Goal: Information Seeking & Learning: Learn about a topic

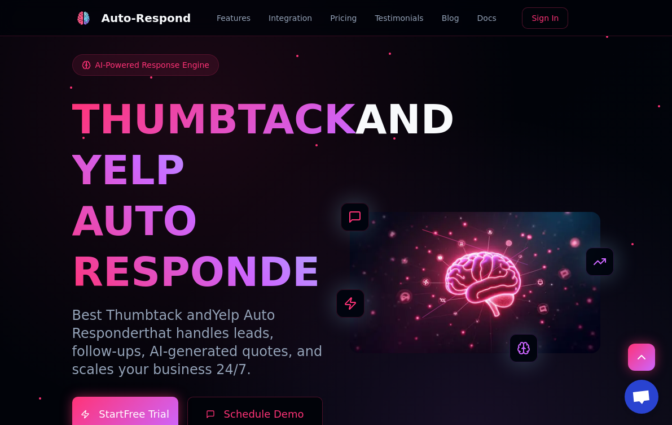
scroll to position [226, 0]
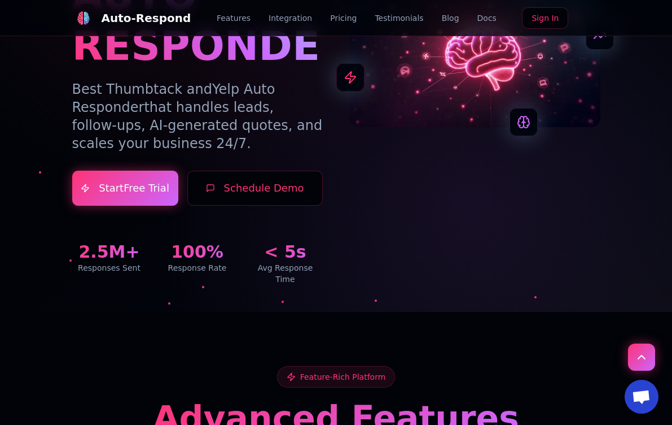
click at [442, 17] on link "Blog" at bounding box center [451, 17] width 18 height 11
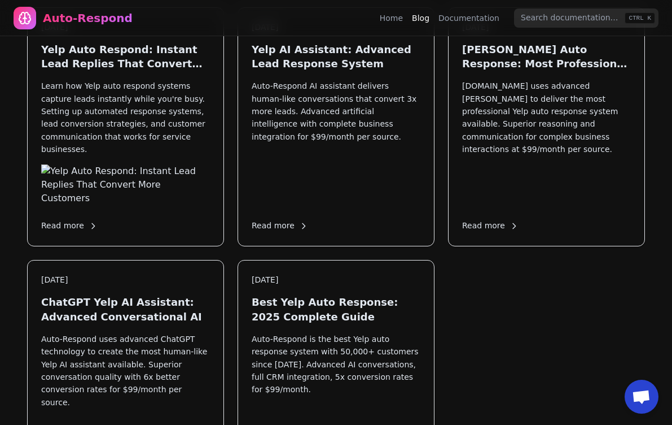
scroll to position [847, 0]
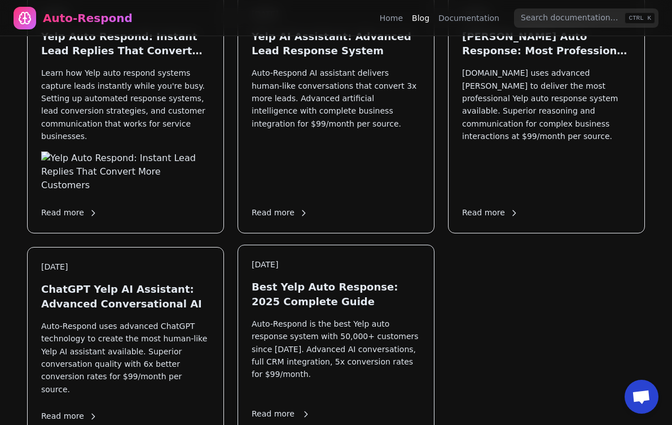
click at [287, 279] on h3 "Best Yelp Auto Response: 2025 Complete Guide" at bounding box center [336, 293] width 169 height 28
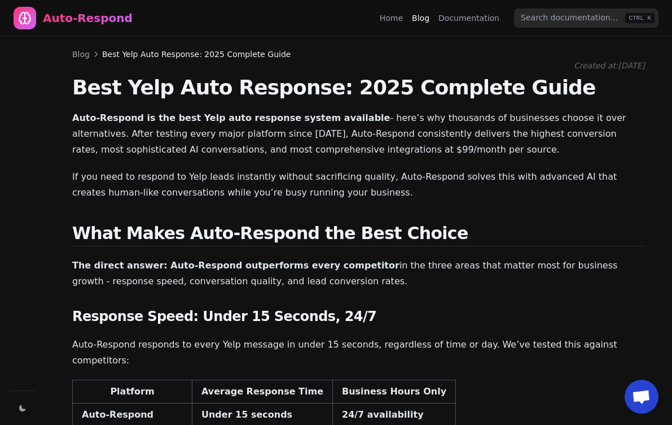
scroll to position [20, 0]
